Goal: Transaction & Acquisition: Purchase product/service

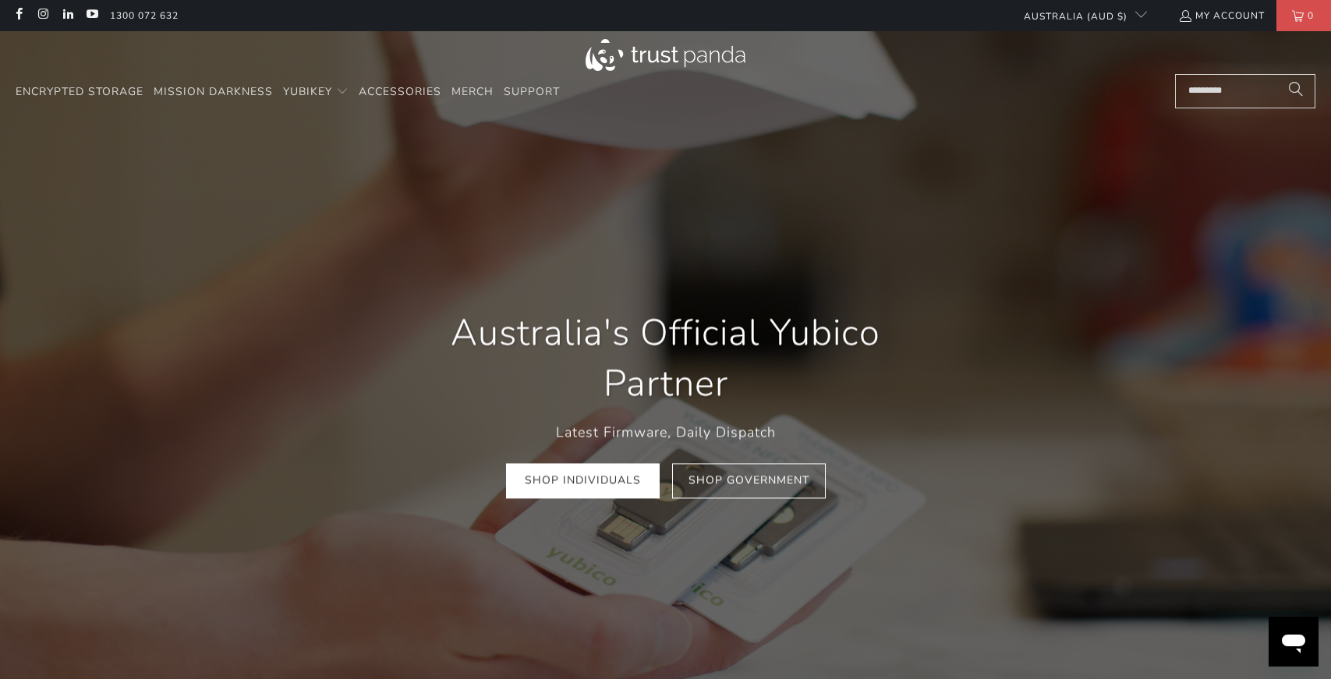
click at [1199, 97] on input "Search..." at bounding box center [1245, 91] width 140 height 34
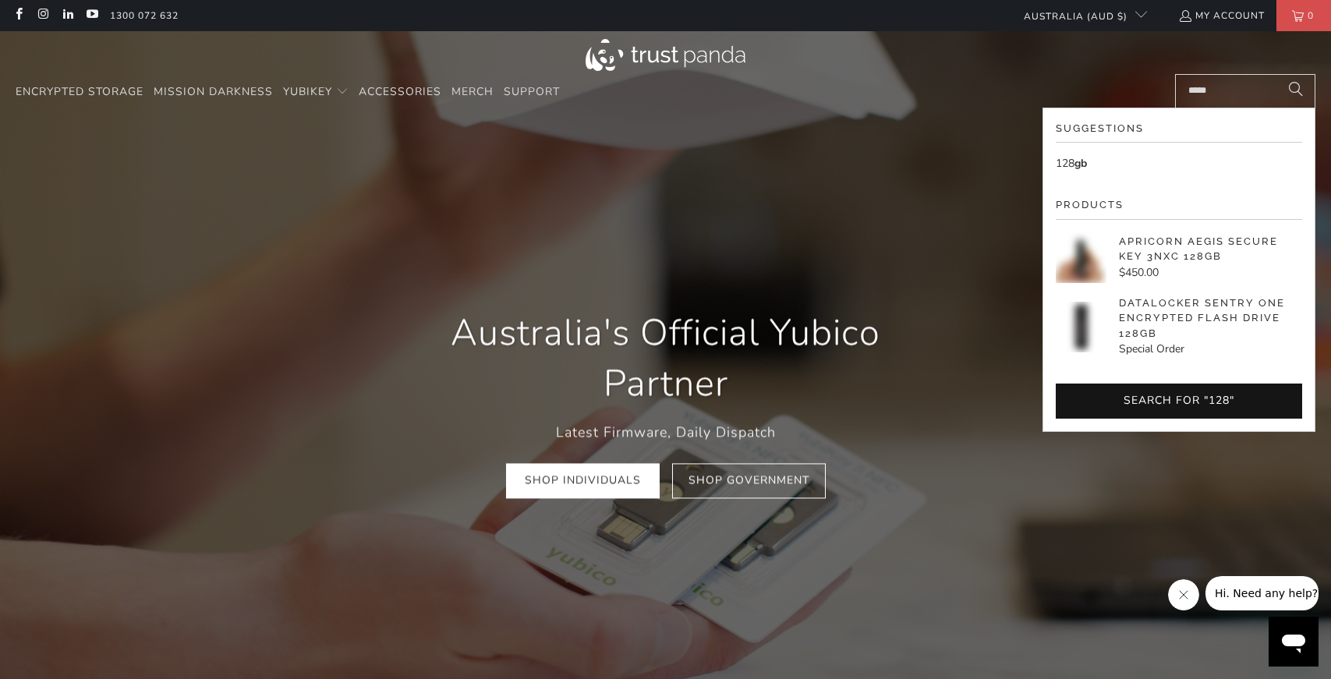
type input "*****"
click at [1277, 74] on button "Search" at bounding box center [1296, 91] width 39 height 34
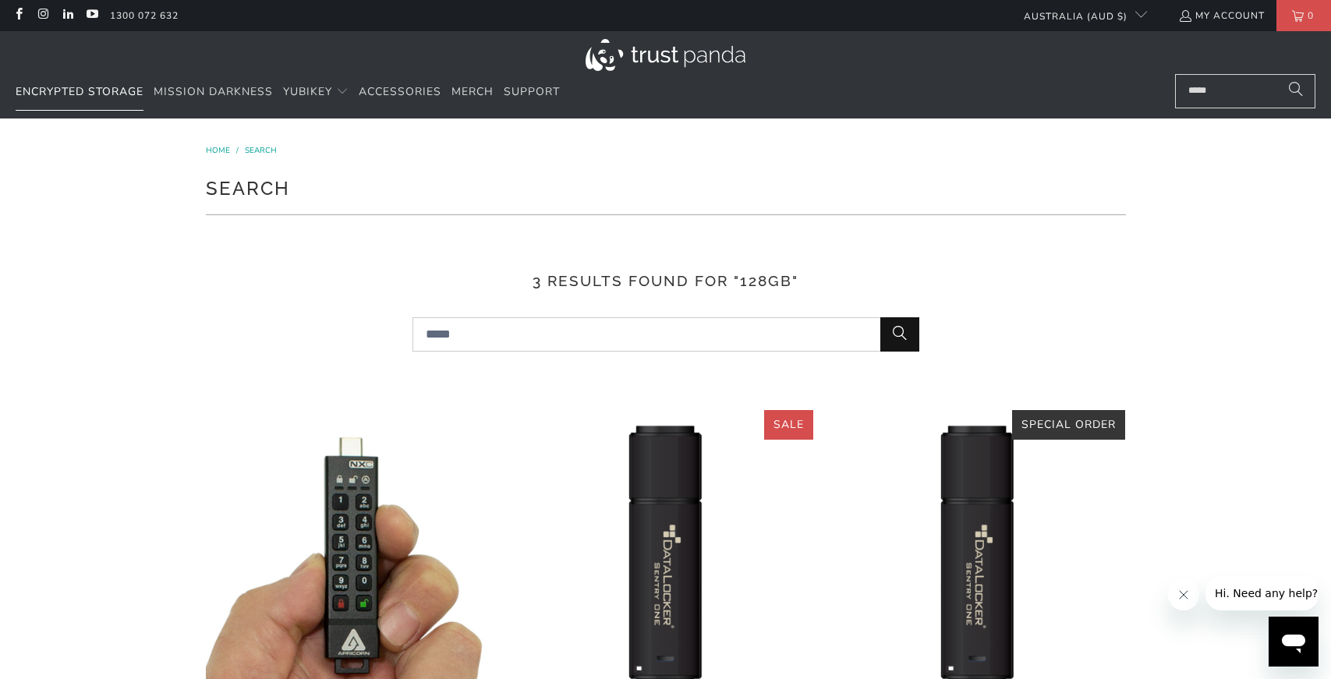
click at [117, 90] on span "Encrypted Storage" at bounding box center [80, 91] width 128 height 15
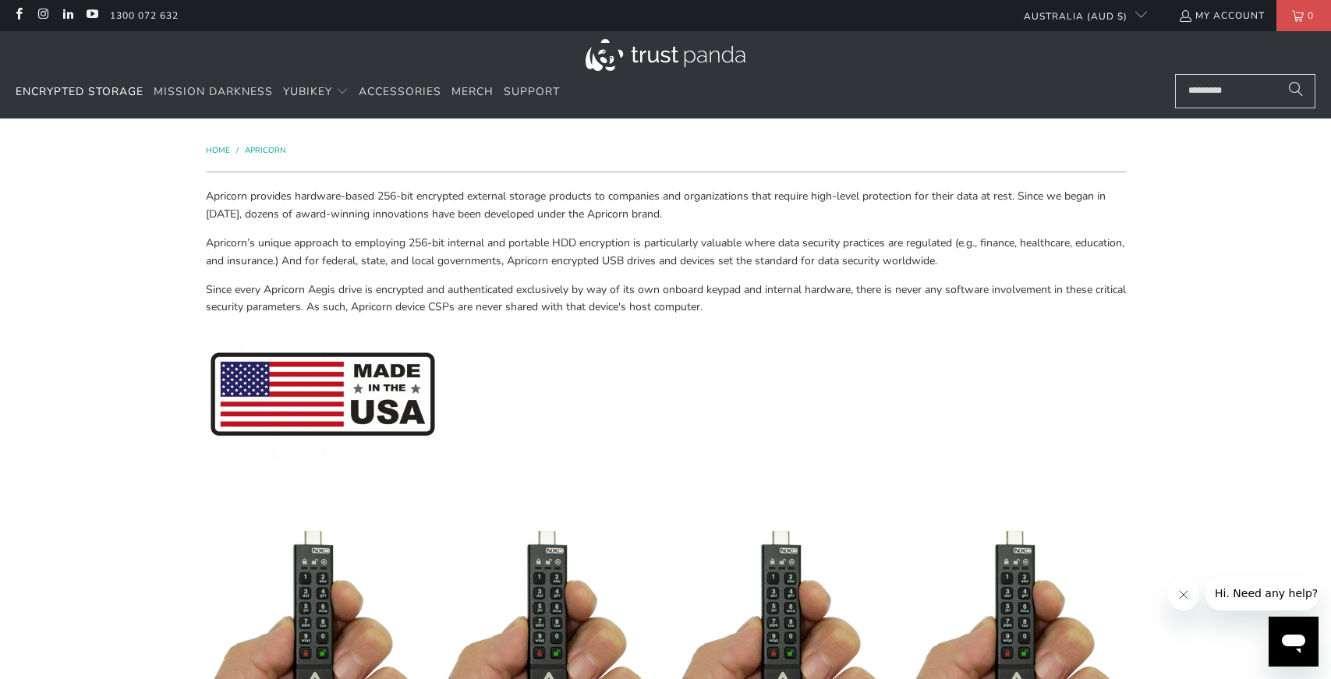
click at [675, 55] on img at bounding box center [666, 55] width 160 height 32
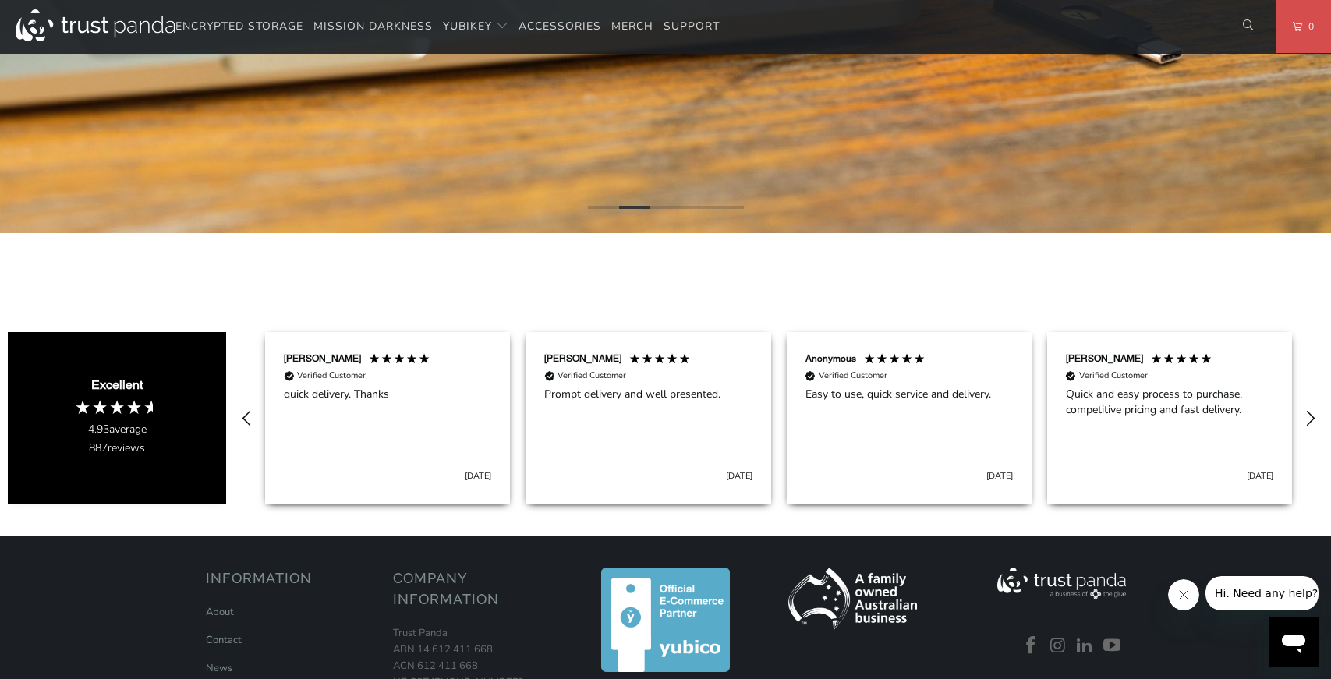
scroll to position [687, 0]
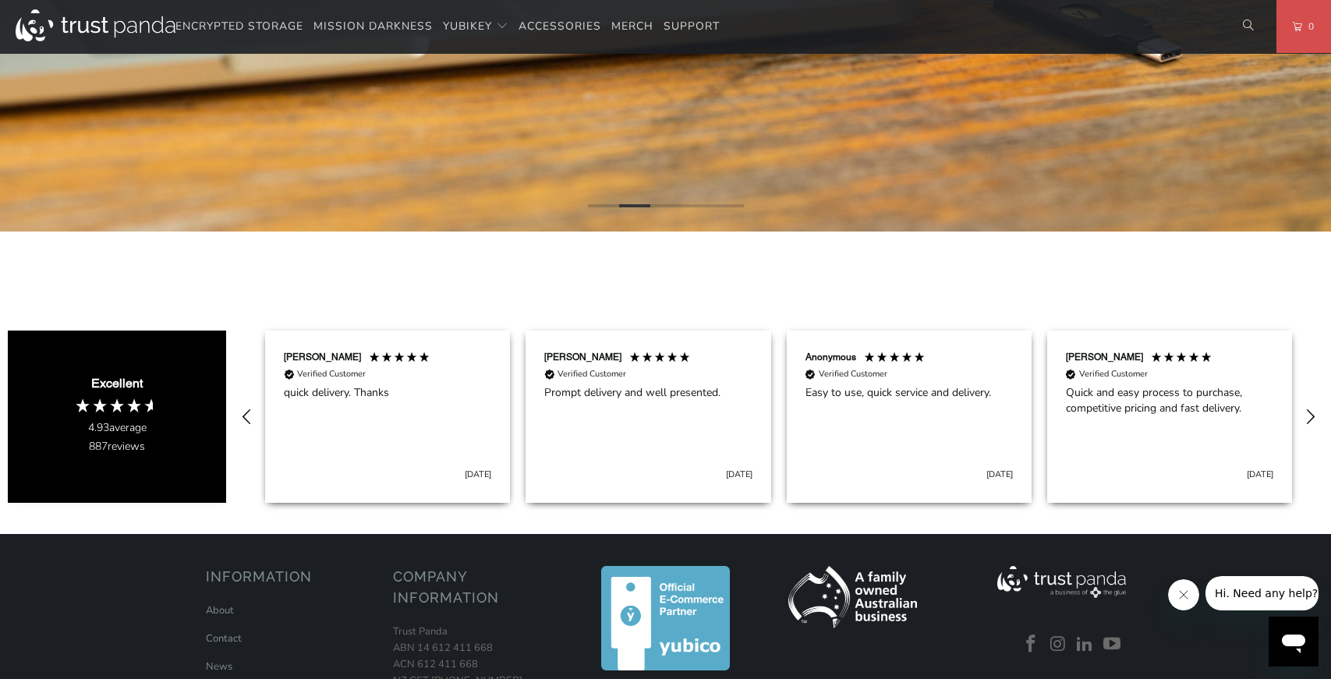
click at [140, 381] on div "Excellent" at bounding box center [116, 383] width 51 height 17
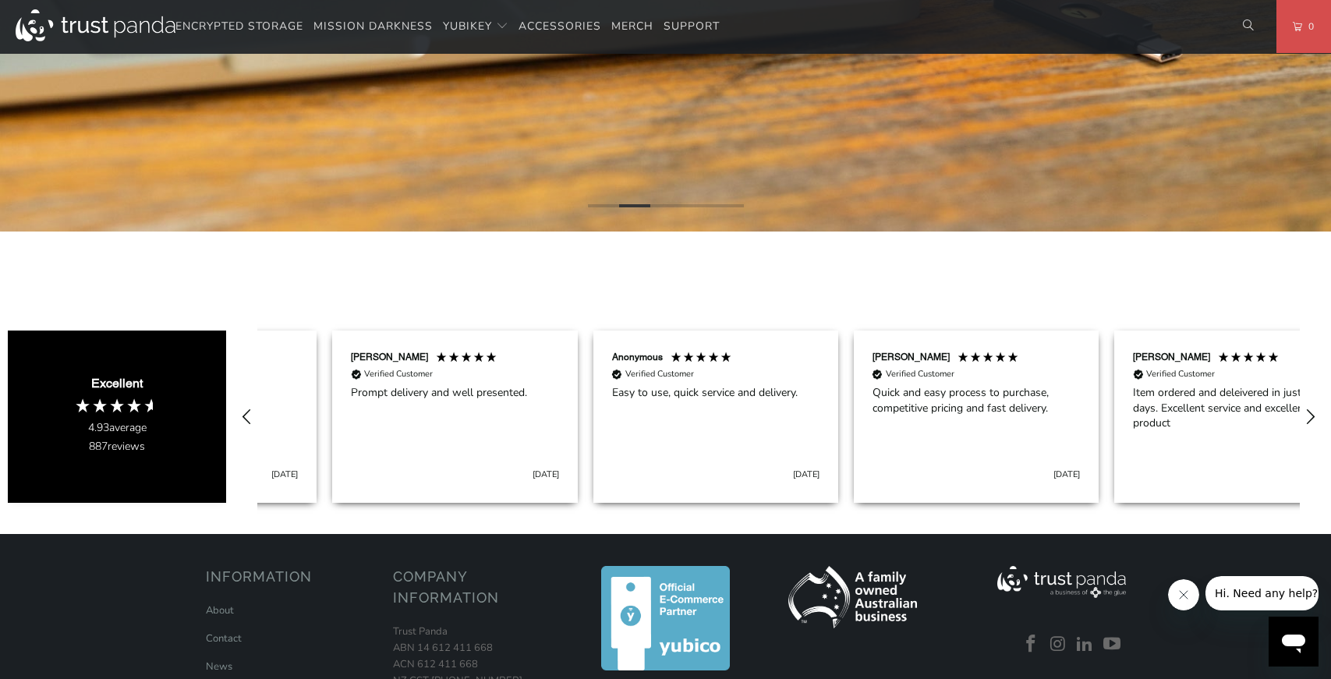
click at [128, 393] on div "Excellent 4.93 average 887 reviews" at bounding box center [117, 417] width 218 height 172
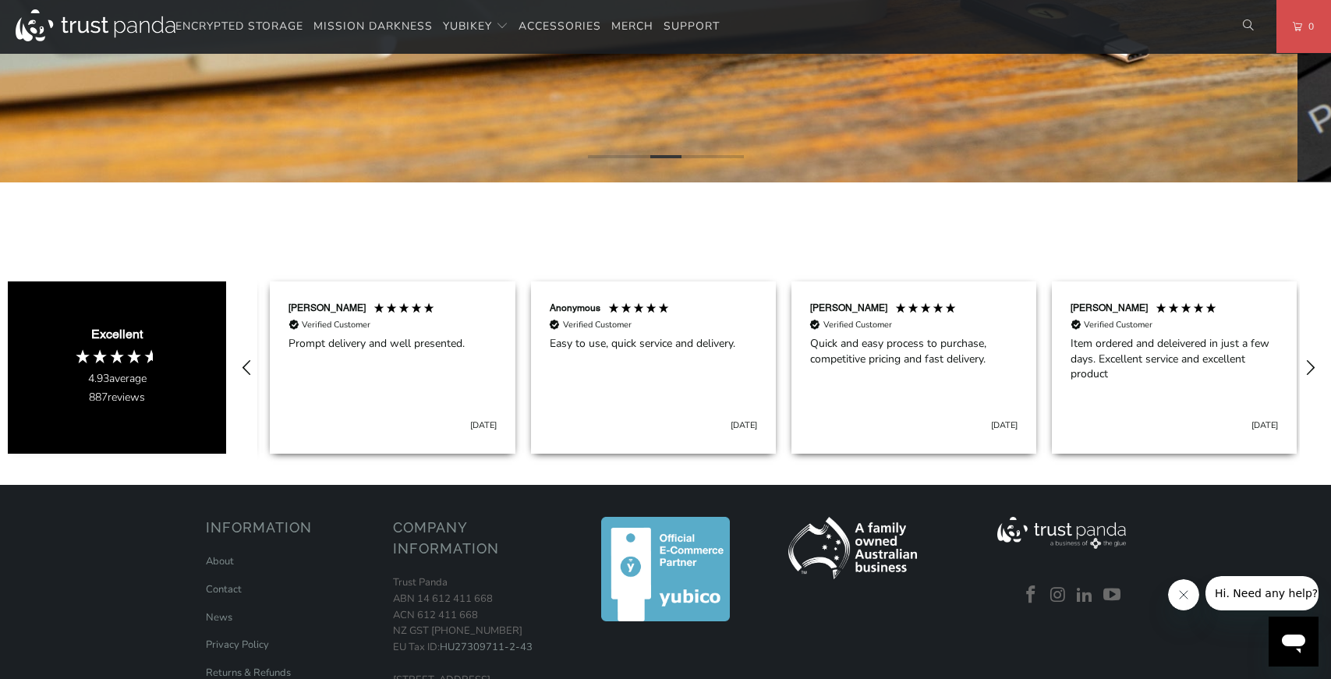
scroll to position [0, 260]
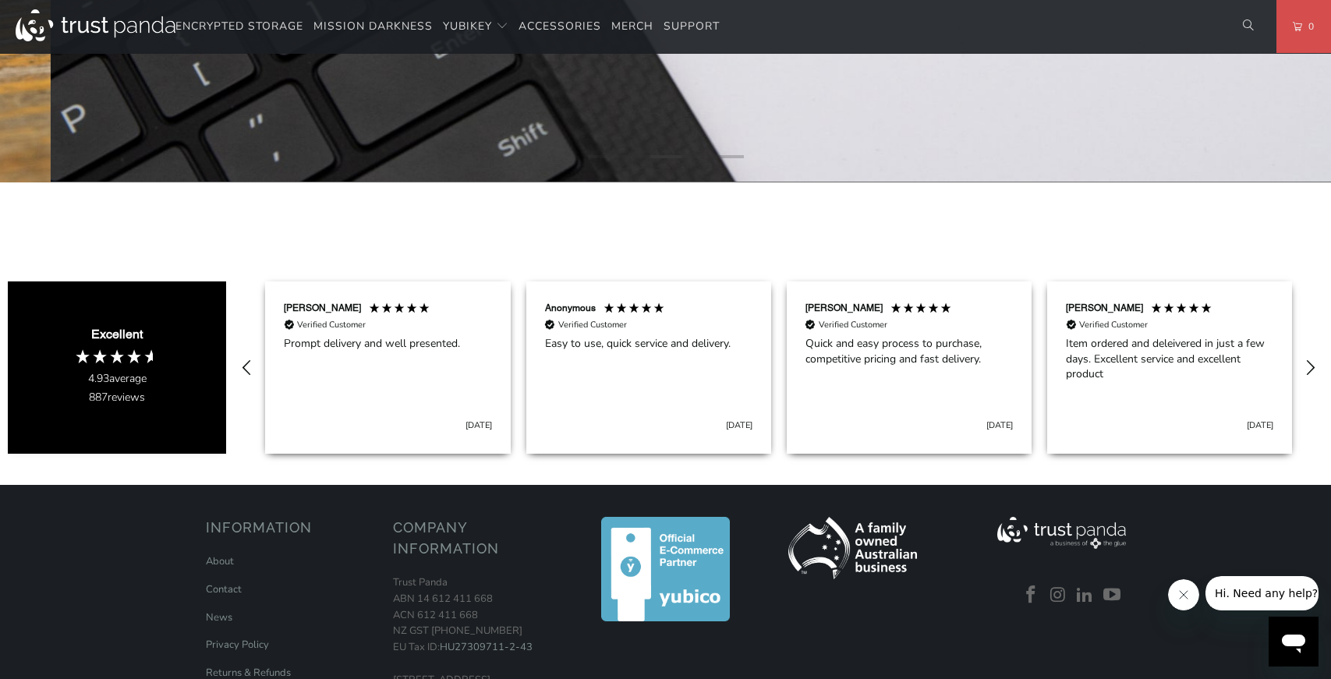
click at [134, 431] on div "Excellent 4.93 average 887 reviews" at bounding box center [117, 368] width 218 height 172
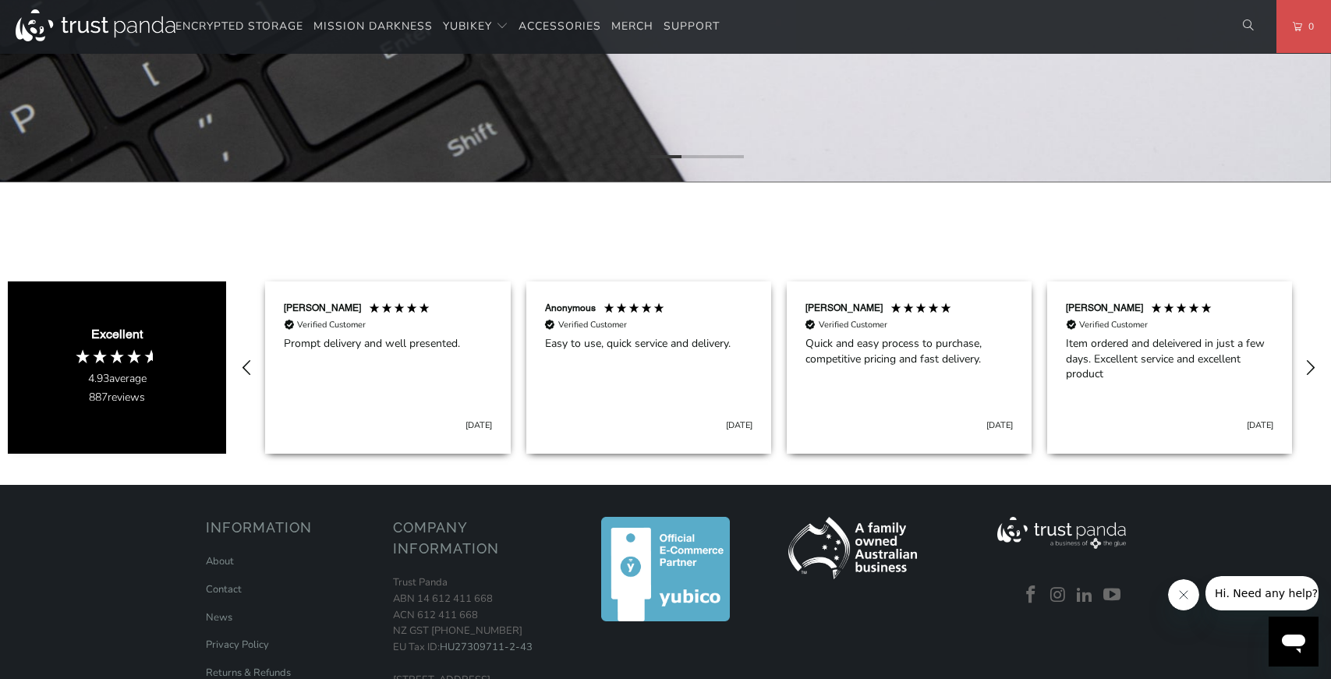
click at [134, 407] on div "Excellent 4.93 average 887 reviews" at bounding box center [117, 368] width 218 height 172
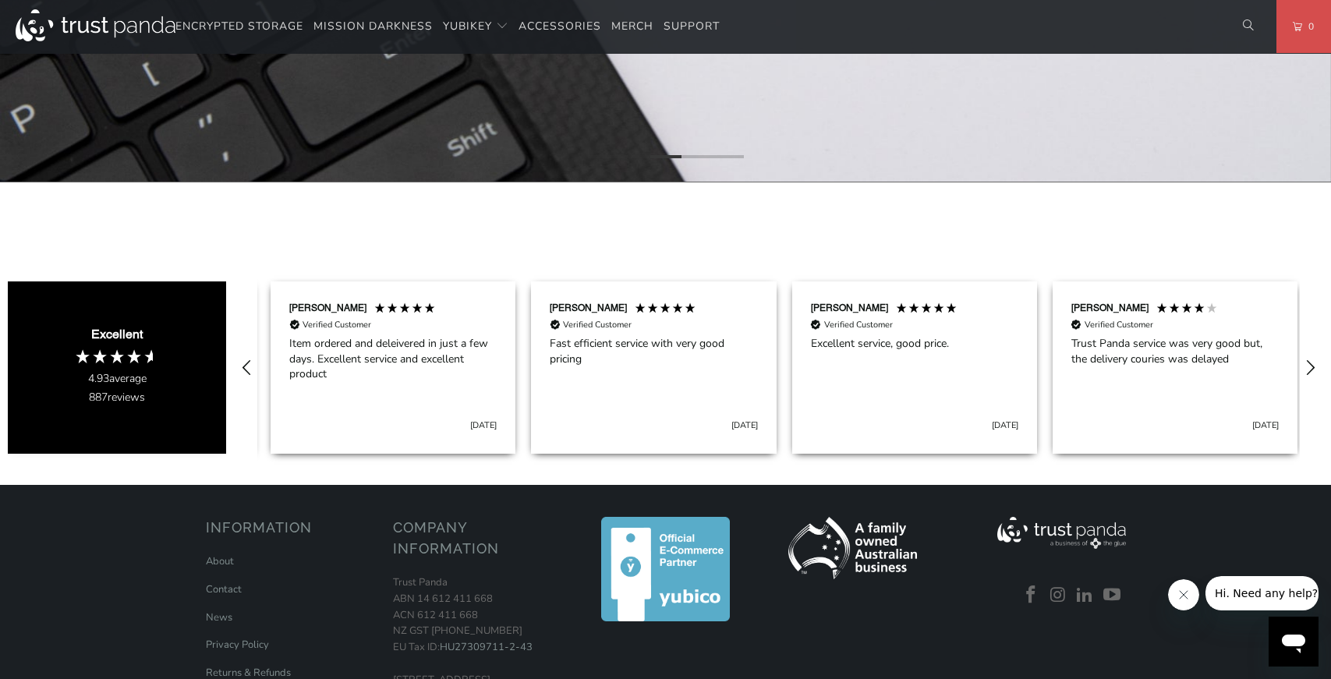
scroll to position [0, 1043]
